Goal: Information Seeking & Learning: Learn about a topic

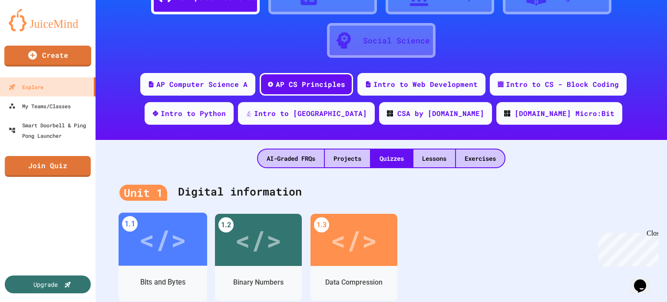
scroll to position [174, 0]
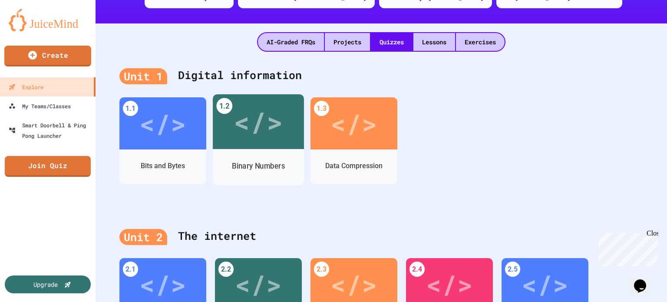
click at [252, 144] on div "</>" at bounding box center [258, 121] width 91 height 55
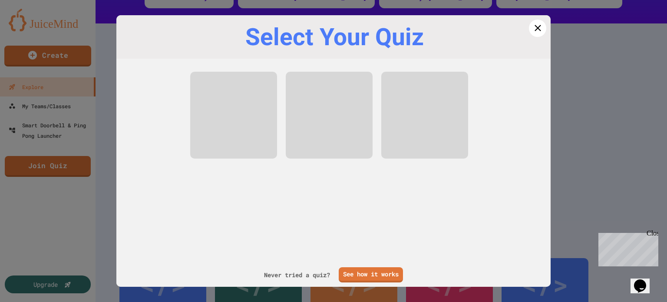
scroll to position [16, 0]
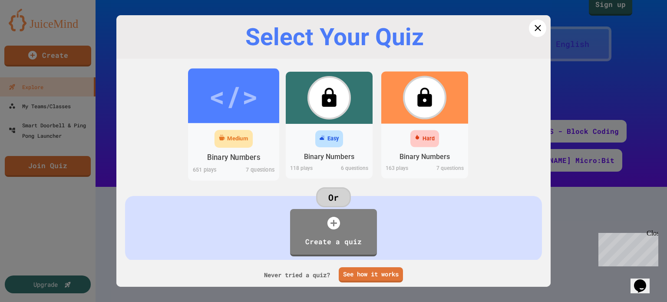
click at [262, 118] on div "</>" at bounding box center [233, 95] width 91 height 55
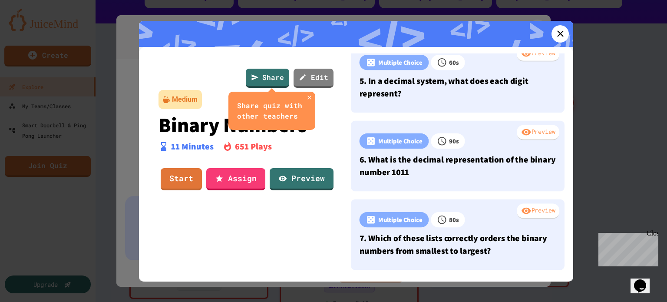
scroll to position [353, 0]
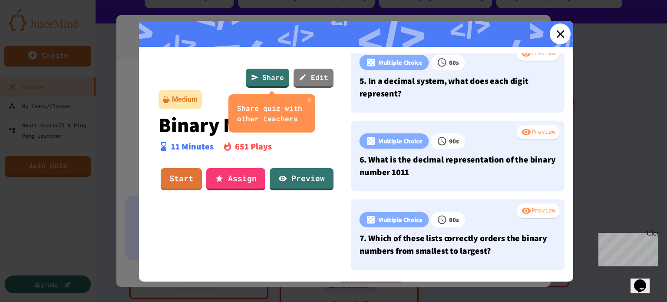
click at [556, 33] on icon at bounding box center [560, 34] width 8 height 8
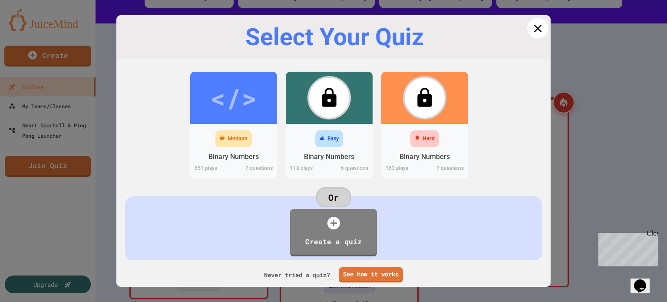
click at [531, 30] on icon at bounding box center [537, 28] width 13 height 13
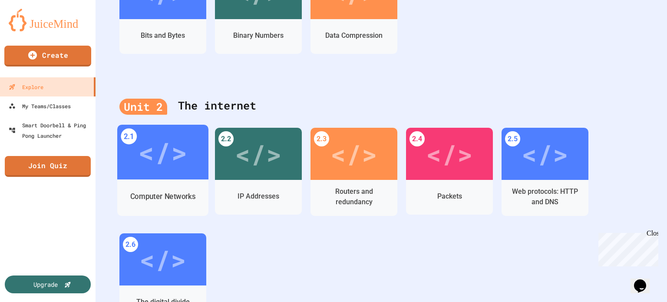
scroll to position [174, 0]
